Goal: Task Accomplishment & Management: Manage account settings

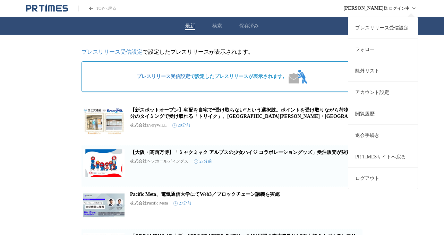
click at [379, 29] on link "プレスリリース受信設定" at bounding box center [382, 28] width 69 height 22
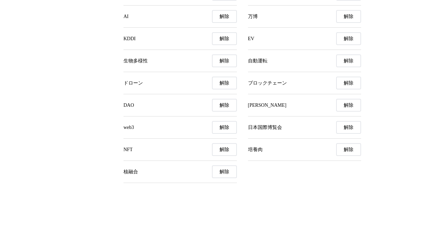
scroll to position [2604, 0]
click at [345, 128] on span "解除" at bounding box center [349, 128] width 10 height 6
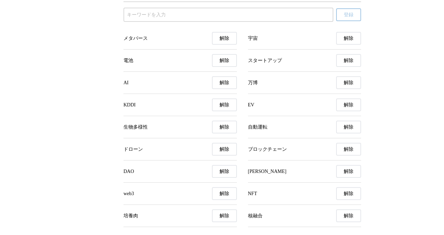
scroll to position [2507, 0]
click at [344, 87] on span "解除" at bounding box center [349, 83] width 10 height 6
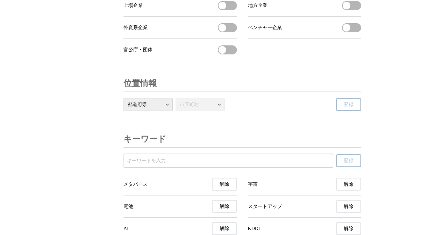
scroll to position [2356, 0]
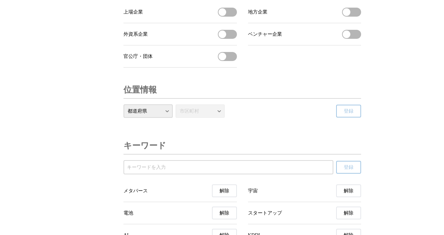
click at [159, 171] on input "受信するキーワードを登録する" at bounding box center [228, 168] width 203 height 8
type input "ステーブルコイン"
click at [349, 171] on span "登録" at bounding box center [349, 167] width 10 height 6
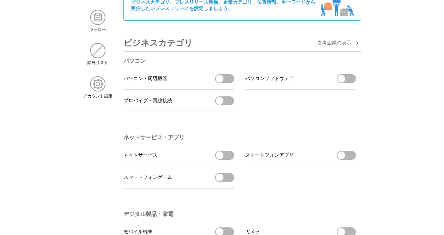
scroll to position [0, 0]
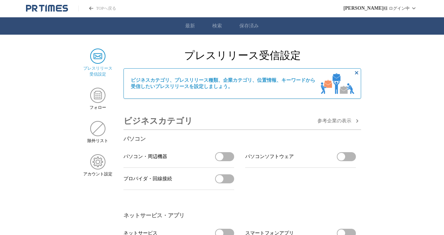
click at [107, 9] on link "TOPへ戻る" at bounding box center [97, 9] width 38 height 6
